Goal: Information Seeking & Learning: Learn about a topic

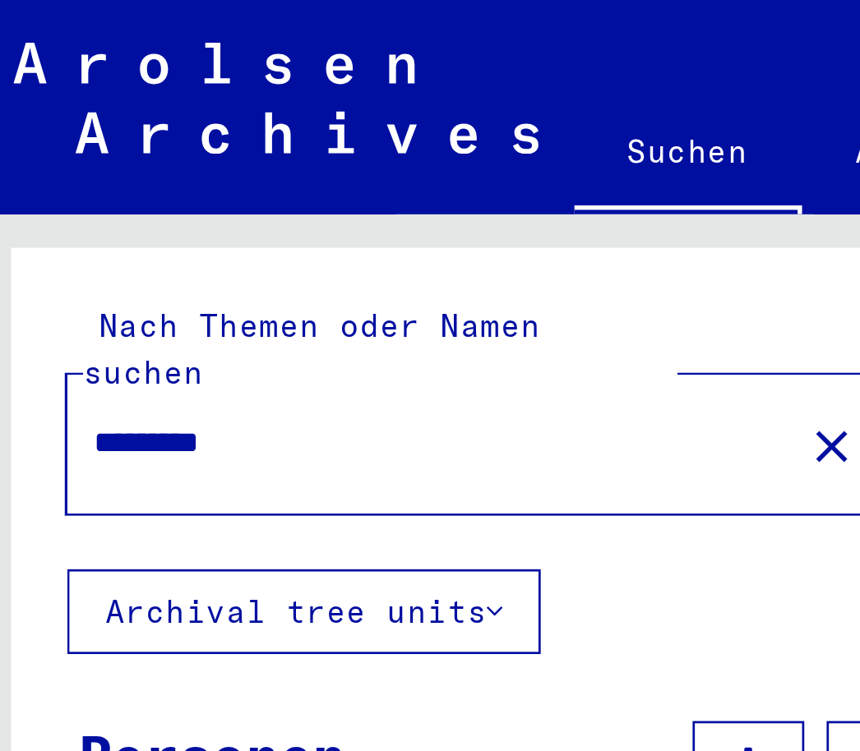
scroll to position [40, 7]
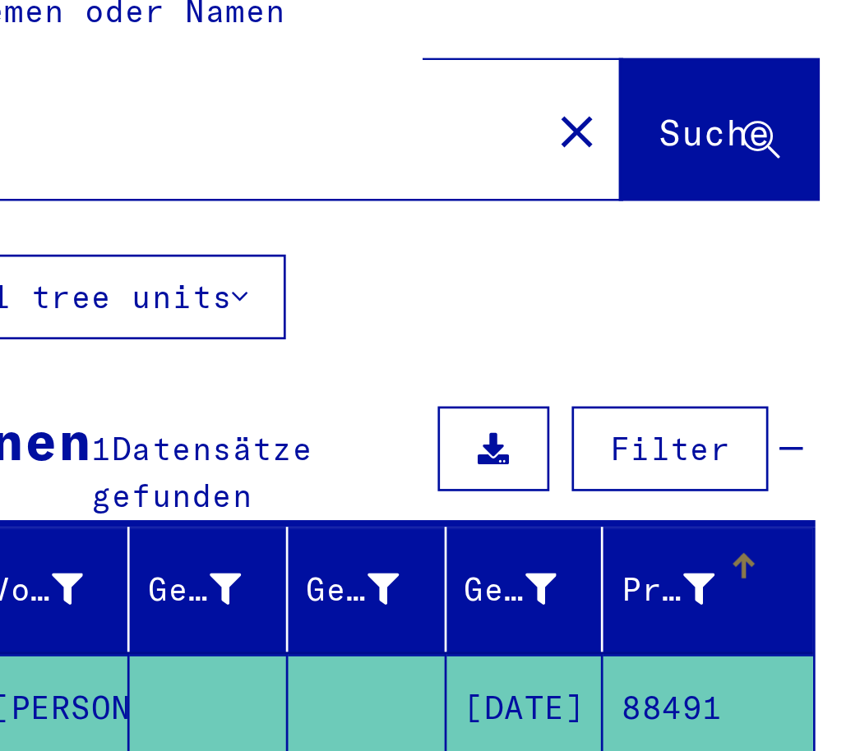
click at [346, 327] on icon at bounding box center [352, 333] width 12 height 12
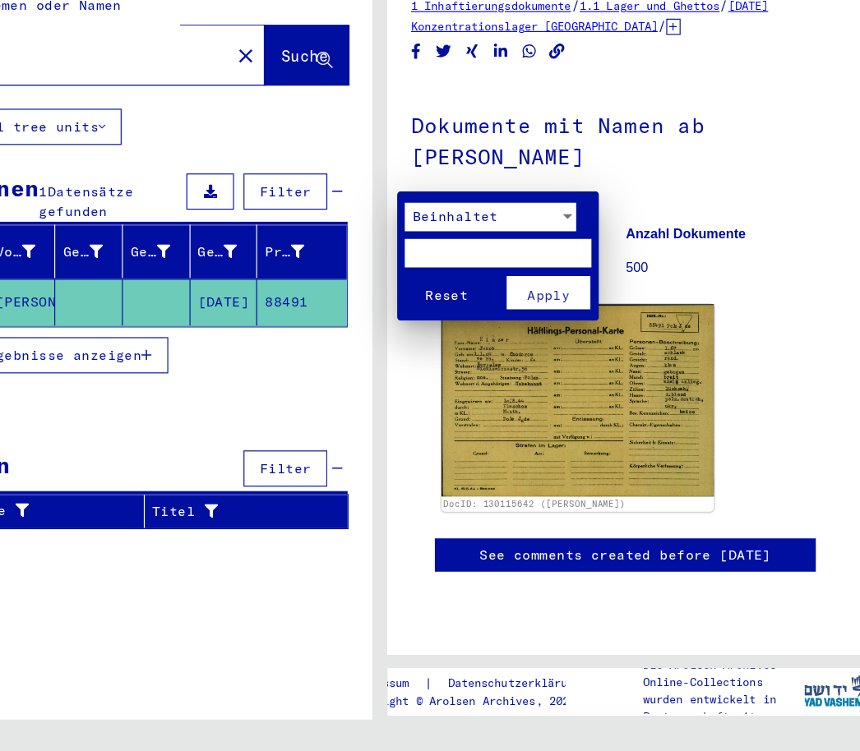
click at [193, 164] on div at bounding box center [430, 375] width 860 height 751
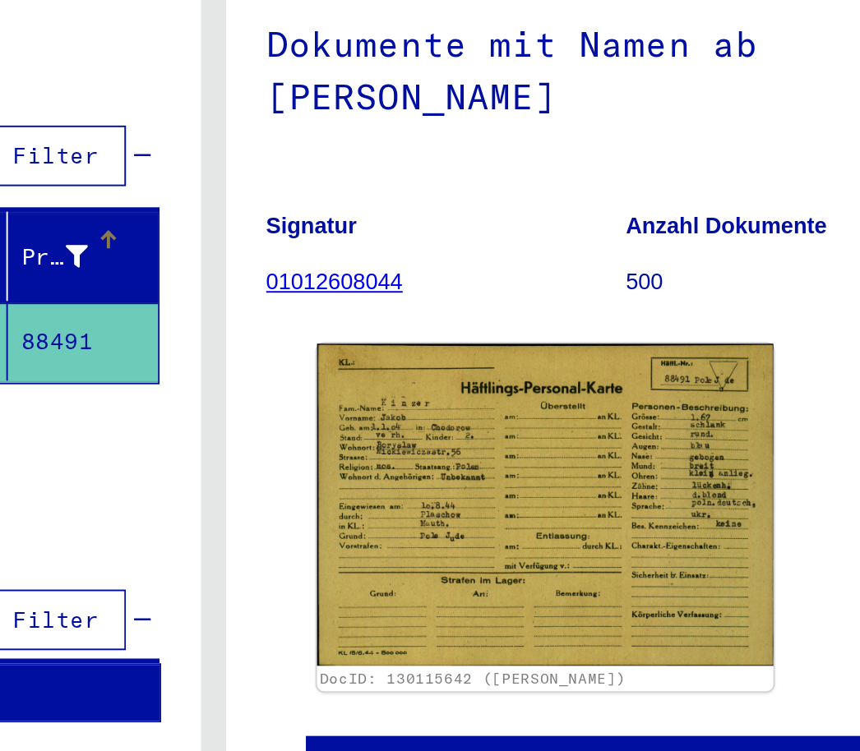
click at [316, 357] on mat-cell "88491" at bounding box center [354, 377] width 77 height 40
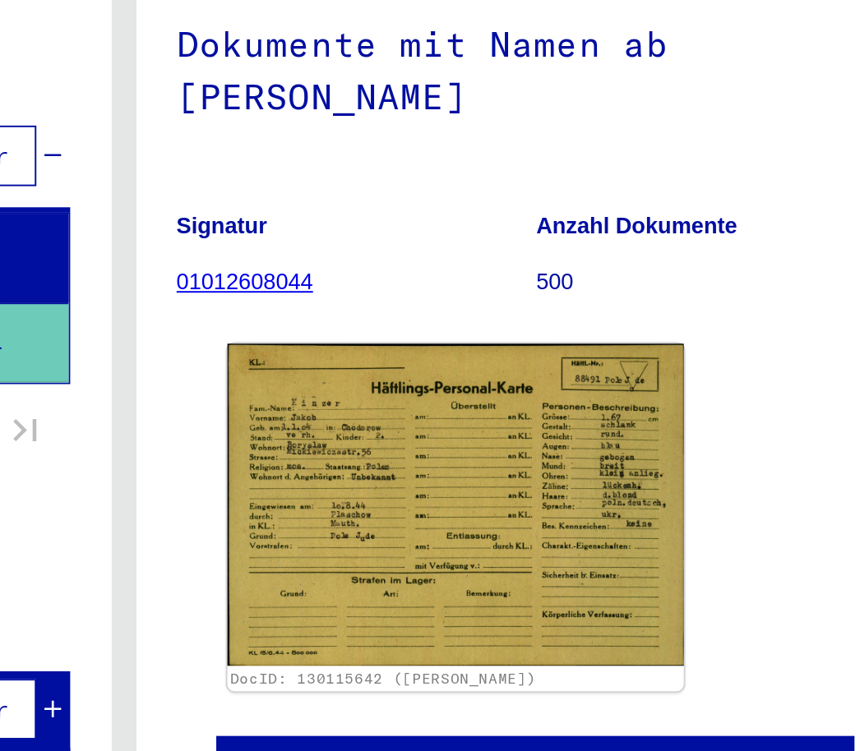
click at [450, 339] on link "01012608044" at bounding box center [485, 345] width 71 height 13
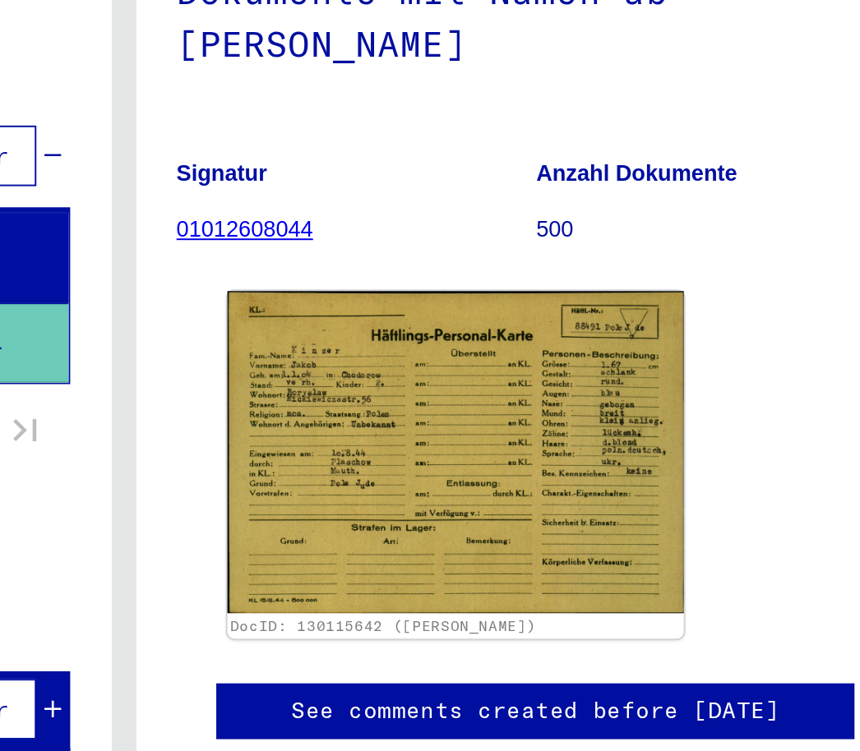
scroll to position [42, 0]
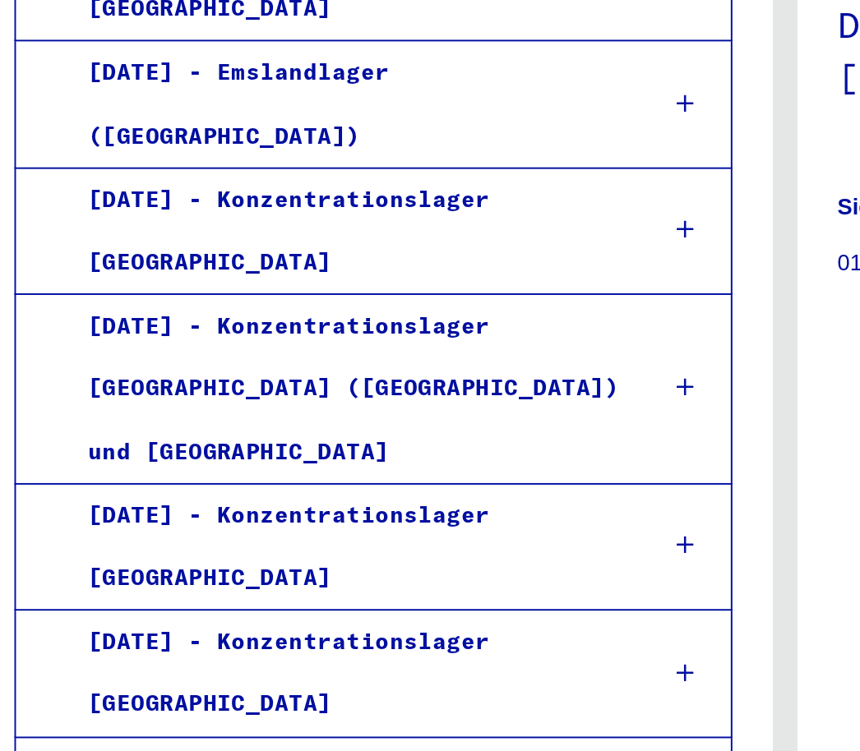
scroll to position [12340, 0]
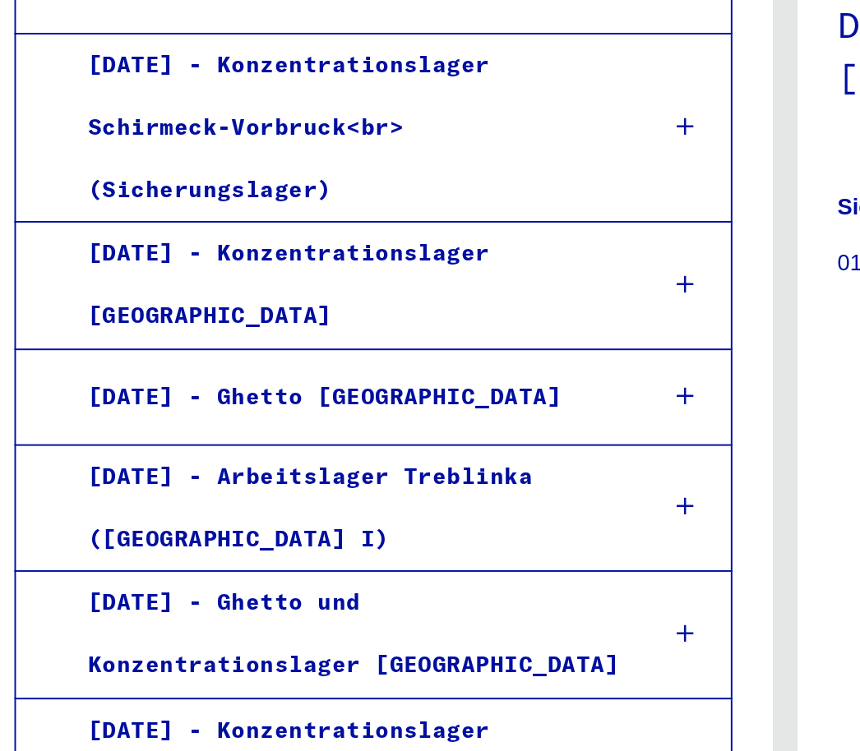
scroll to position [12749, 0]
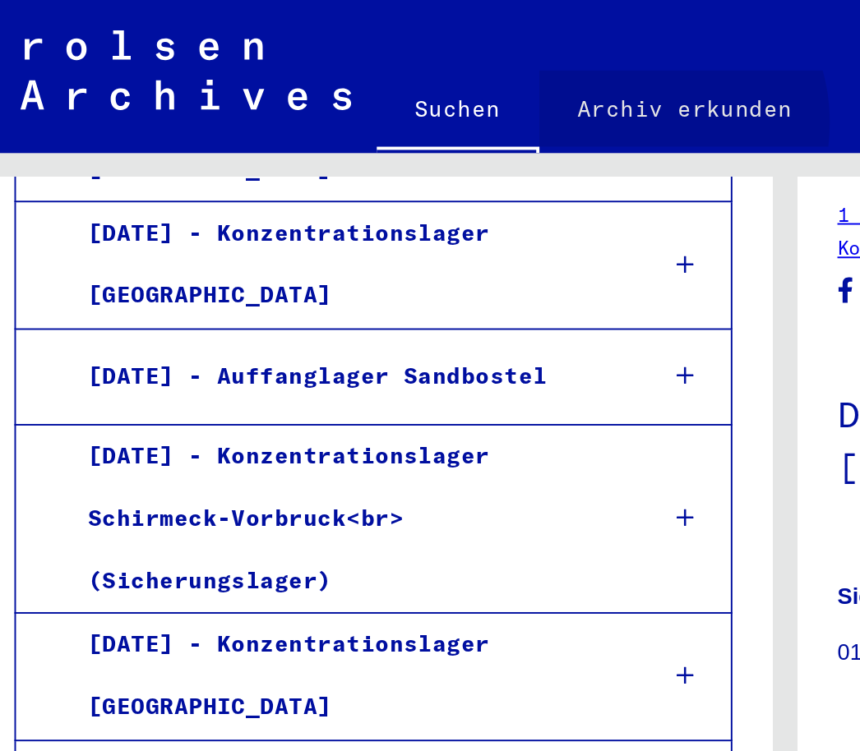
click at [325, 63] on link "Archiv erkunden" at bounding box center [378, 55] width 150 height 39
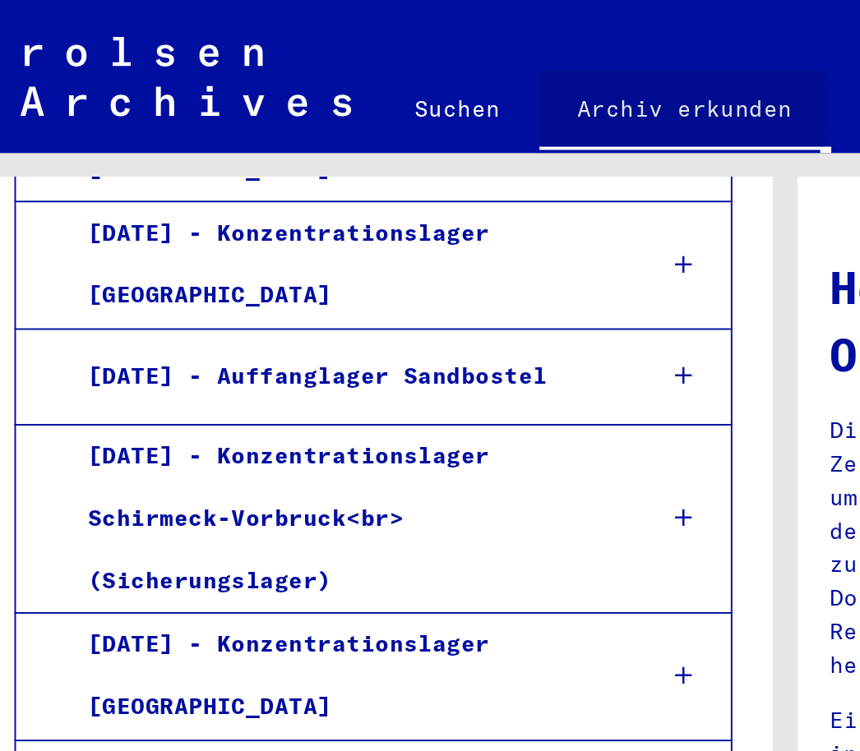
click at [316, 58] on link "Archiv erkunden" at bounding box center [378, 57] width 150 height 43
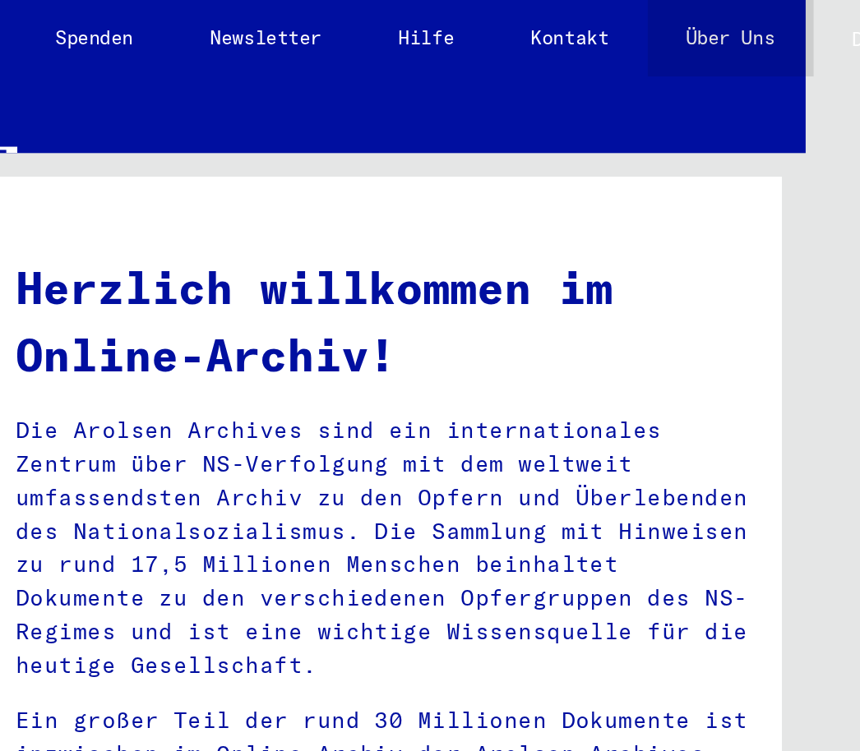
click at [702, 19] on link "Über Uns" at bounding box center [744, 19] width 85 height 39
